Goal: Task Accomplishment & Management: Manage account settings

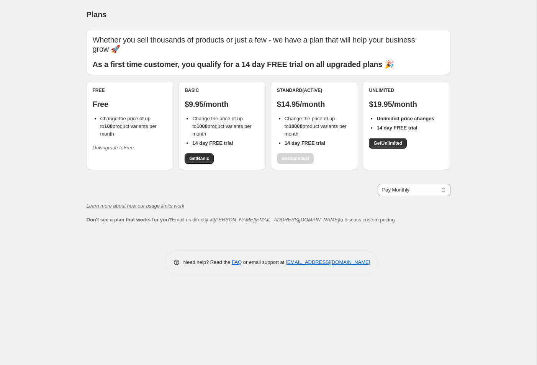
click at [121, 145] on icon "Downgrade to Free" at bounding box center [113, 148] width 41 height 6
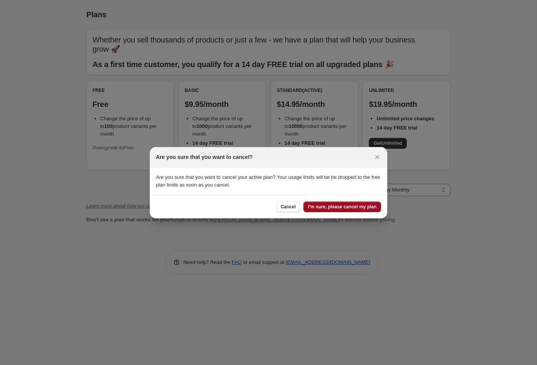
click at [358, 210] on button "I'm sure, please cancel my plan" at bounding box center [342, 206] width 78 height 11
